Goal: Transaction & Acquisition: Download file/media

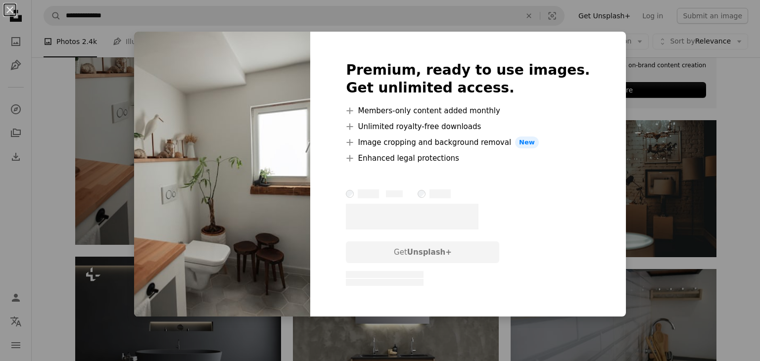
scroll to position [3736, 0]
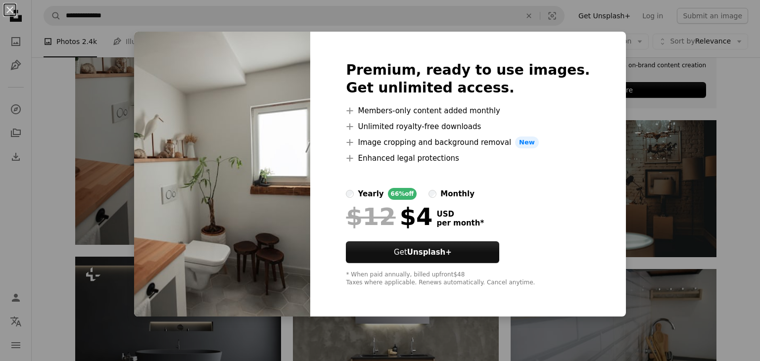
click at [128, 133] on div "An X shape Premium, ready to use images. Get unlimited access. A plus sign Memb…" at bounding box center [380, 180] width 760 height 361
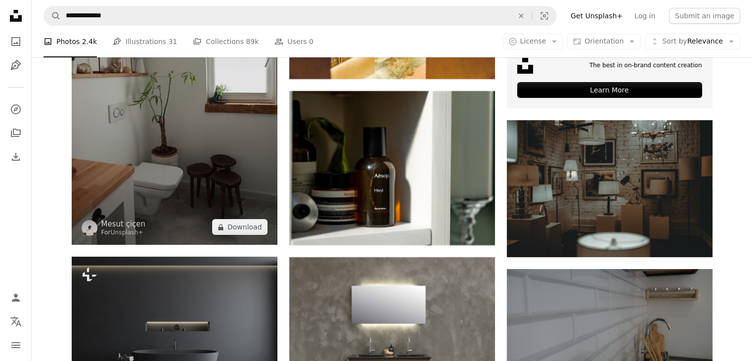
click at [128, 133] on img at bounding box center [175, 90] width 206 height 309
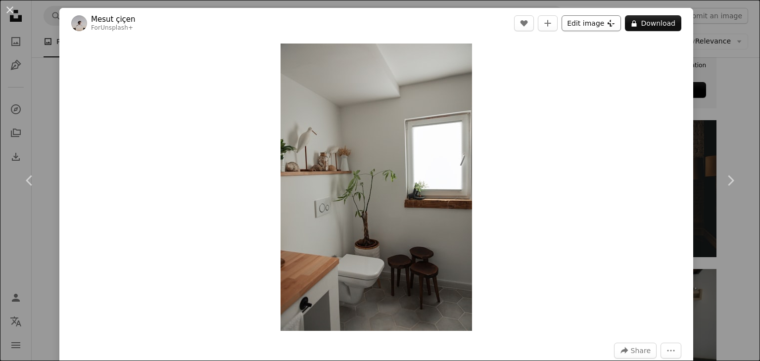
click at [571, 22] on button "Edit image Plus sign for Unsplash+" at bounding box center [590, 23] width 59 height 16
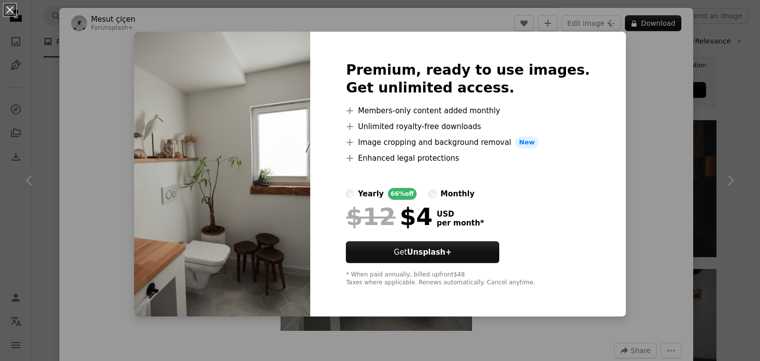
click at [622, 171] on div "An X shape Premium, ready to use images. Get unlimited access. A plus sign Memb…" at bounding box center [380, 180] width 760 height 361
